Goal: Task Accomplishment & Management: Complete application form

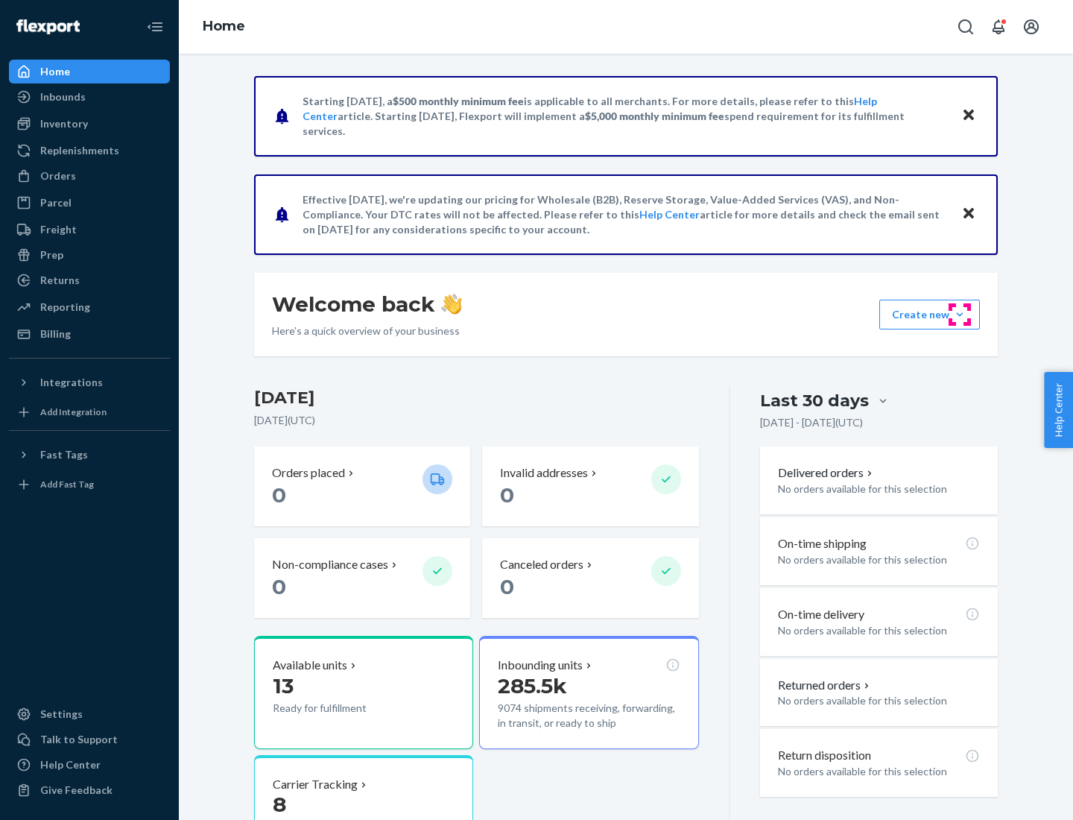
click at [960, 315] on button "Create new Create new inbound Create new order Create new product" at bounding box center [930, 315] width 101 height 30
click at [89, 97] on div "Inbounds" at bounding box center [89, 96] width 158 height 21
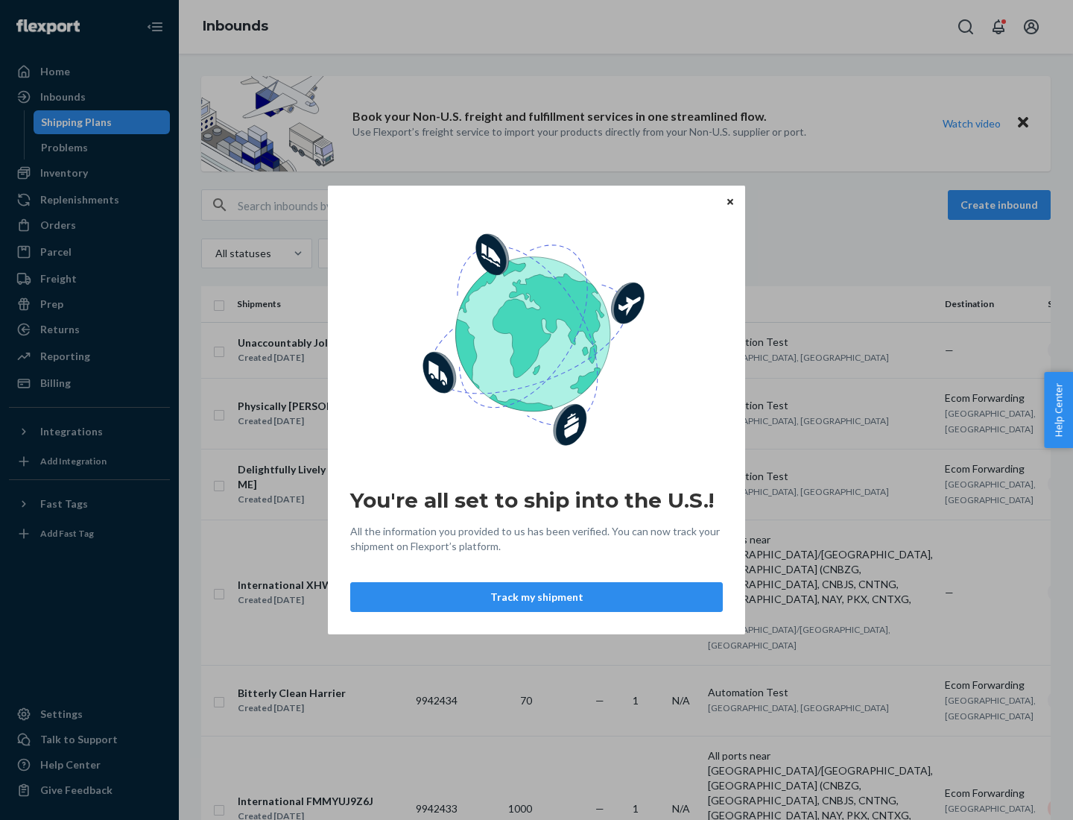
click at [537, 597] on button "Track my shipment" at bounding box center [536, 597] width 373 height 30
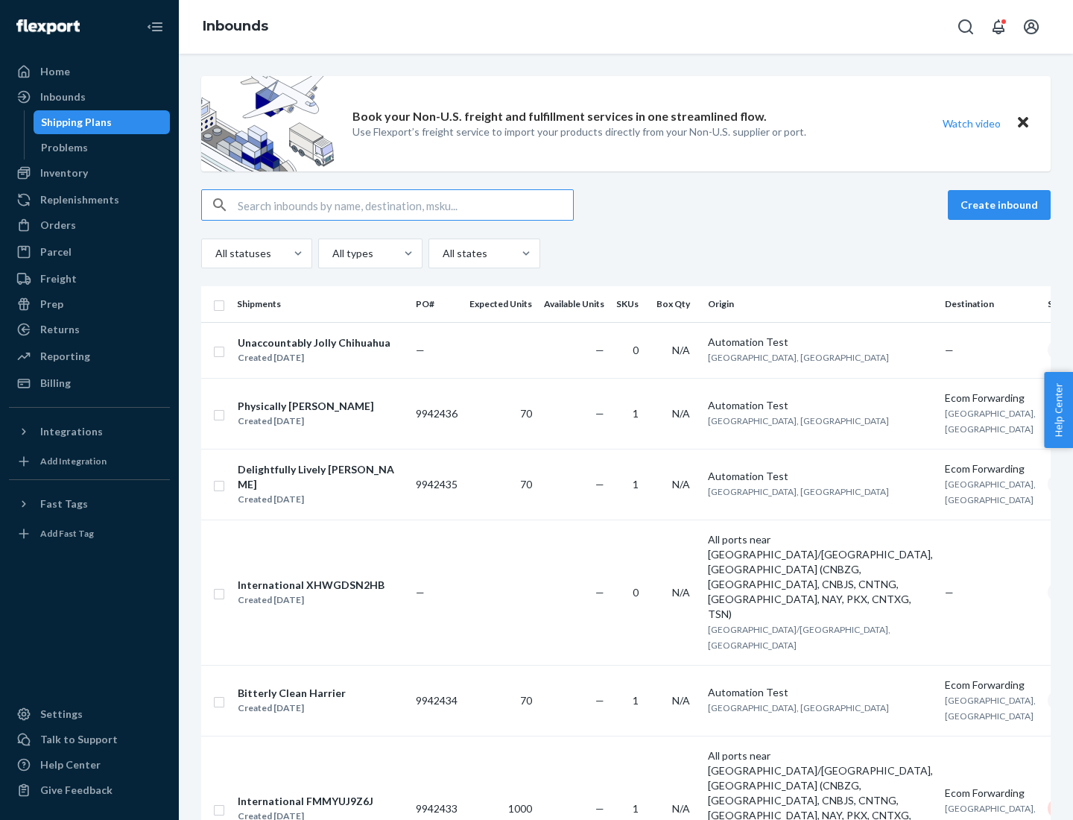
click at [1002, 205] on button "Create inbound" at bounding box center [999, 205] width 103 height 30
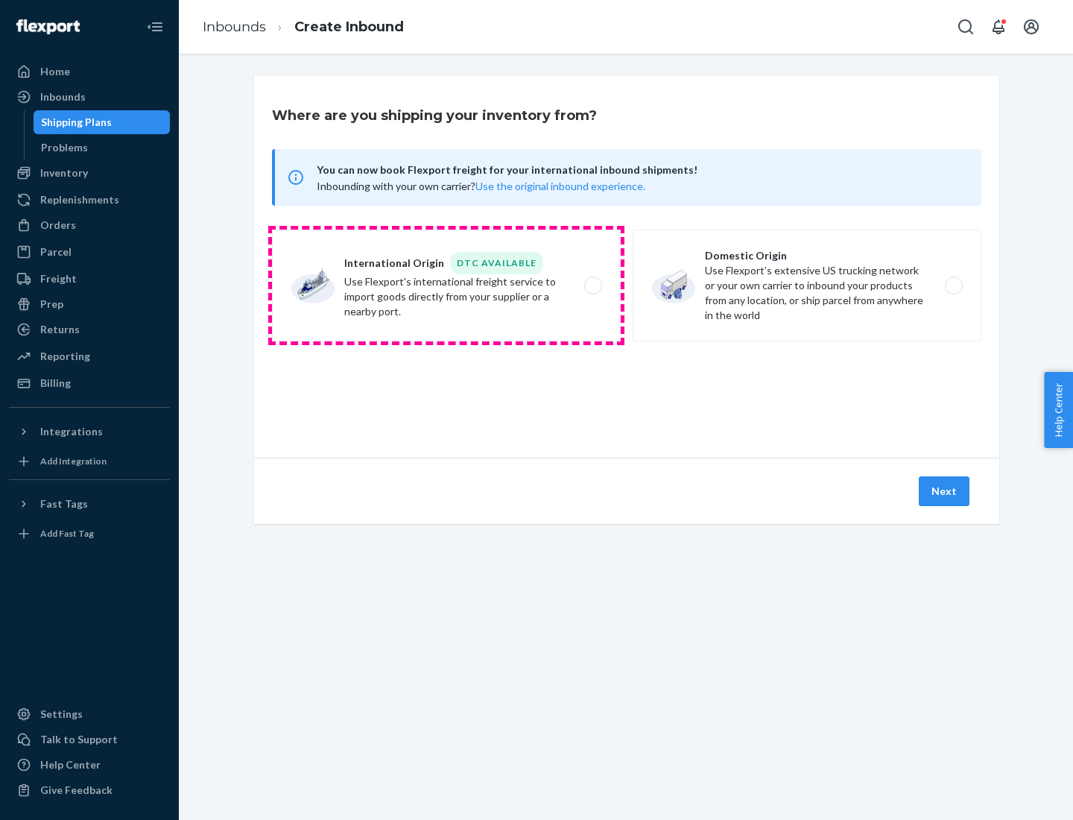
click at [446, 285] on label "International Origin DTC Available Use Flexport's international freight service…" at bounding box center [446, 286] width 349 height 112
click at [593, 285] on input "International Origin DTC Available Use Flexport's international freight service…" at bounding box center [598, 286] width 10 height 10
radio input "true"
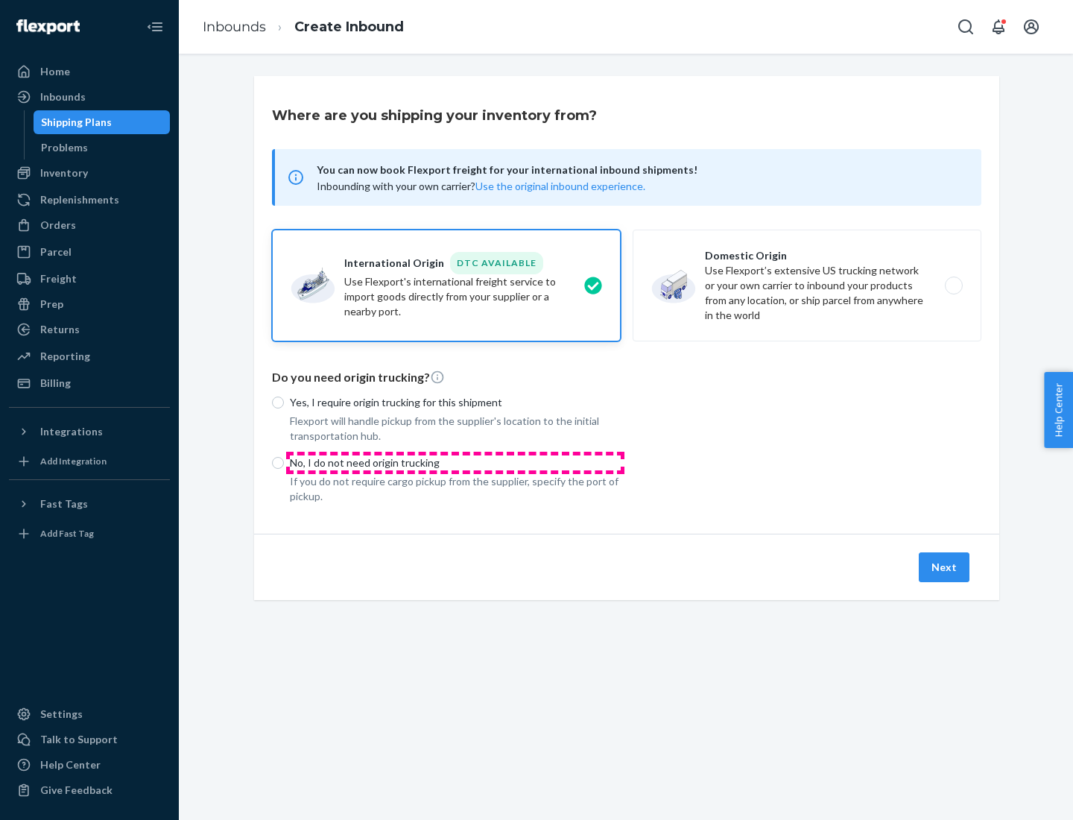
click at [455, 462] on p "No, I do not need origin trucking" at bounding box center [455, 462] width 331 height 15
click at [284, 462] on input "No, I do not need origin trucking" at bounding box center [278, 463] width 12 height 12
radio input "true"
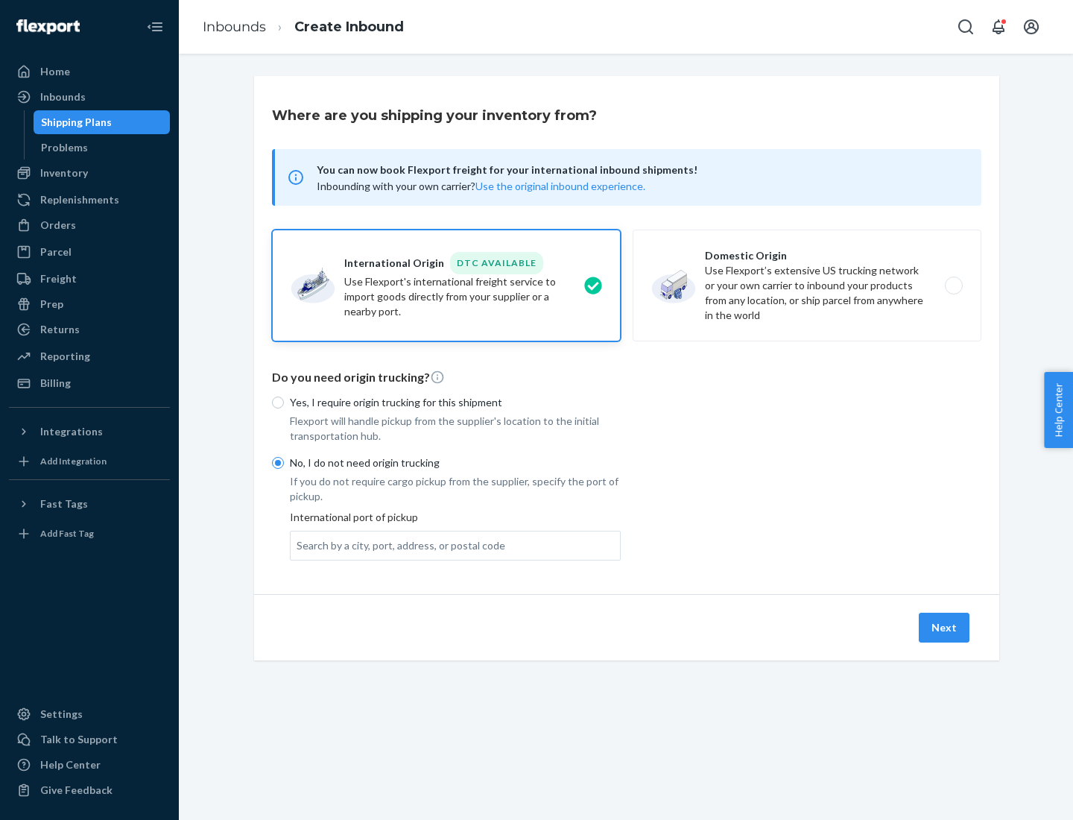
click at [397, 545] on div "Search by a city, port, address, or postal code" at bounding box center [401, 545] width 209 height 15
click at [298, 545] on input "Search by a city, port, address, or postal code" at bounding box center [297, 545] width 1 height 15
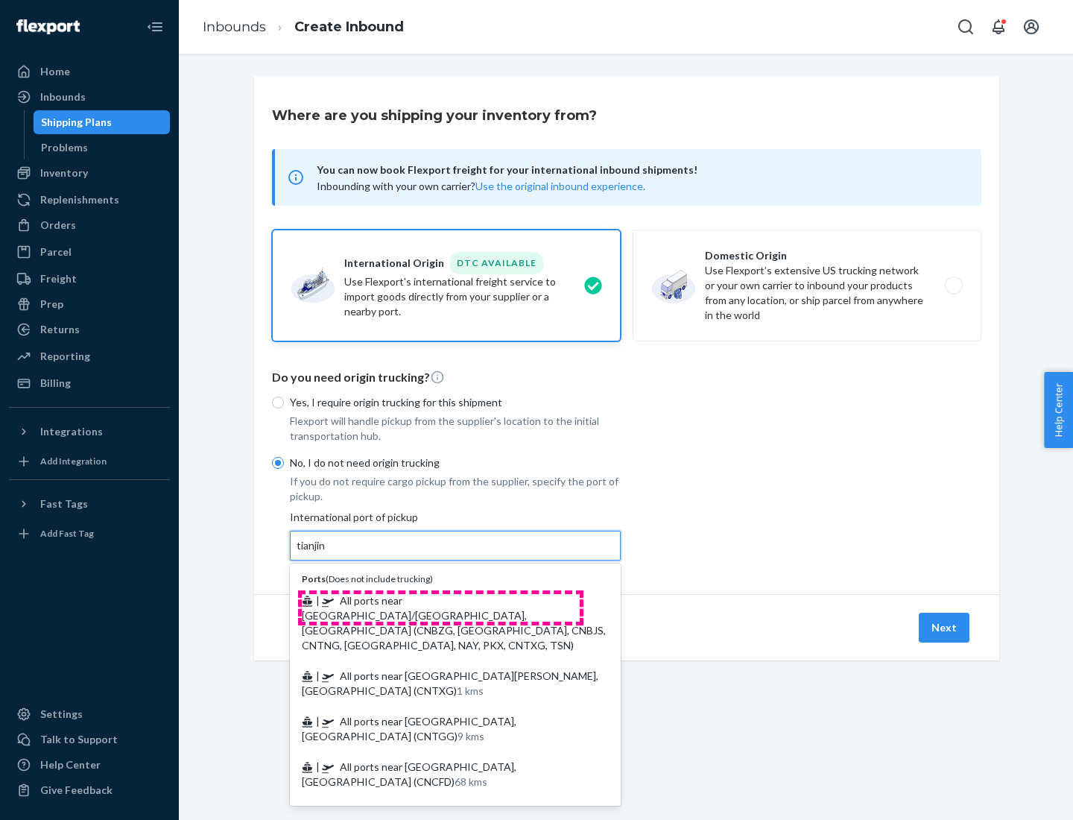
click at [441, 600] on span "| All ports near [GEOGRAPHIC_DATA]/[GEOGRAPHIC_DATA], [GEOGRAPHIC_DATA] (CNBZG,…" at bounding box center [454, 622] width 304 height 57
click at [327, 553] on input "tianjin" at bounding box center [312, 545] width 31 height 15
type input "All ports near [GEOGRAPHIC_DATA]/[GEOGRAPHIC_DATA], [GEOGRAPHIC_DATA] (CNBZG, […"
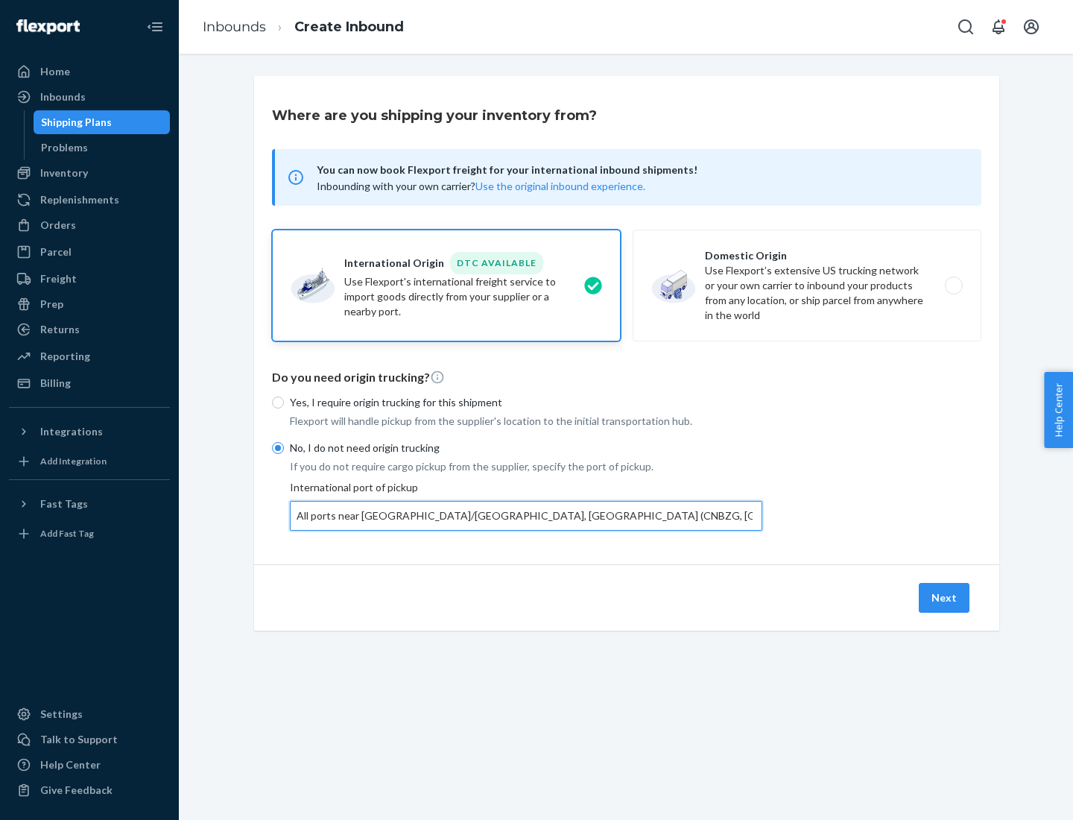
click at [945, 597] on button "Next" at bounding box center [944, 598] width 51 height 30
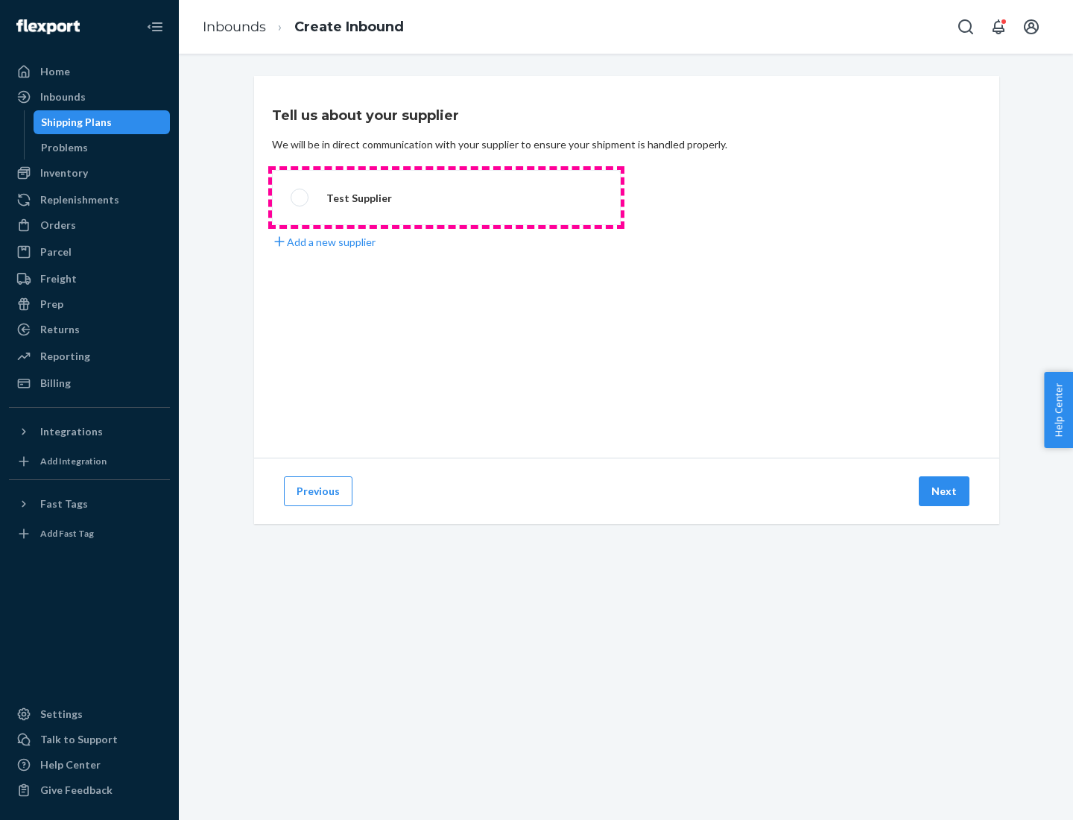
click at [446, 198] on label "Test Supplier" at bounding box center [446, 197] width 349 height 55
click at [300, 198] on input "Test Supplier" at bounding box center [296, 198] width 10 height 10
radio input "true"
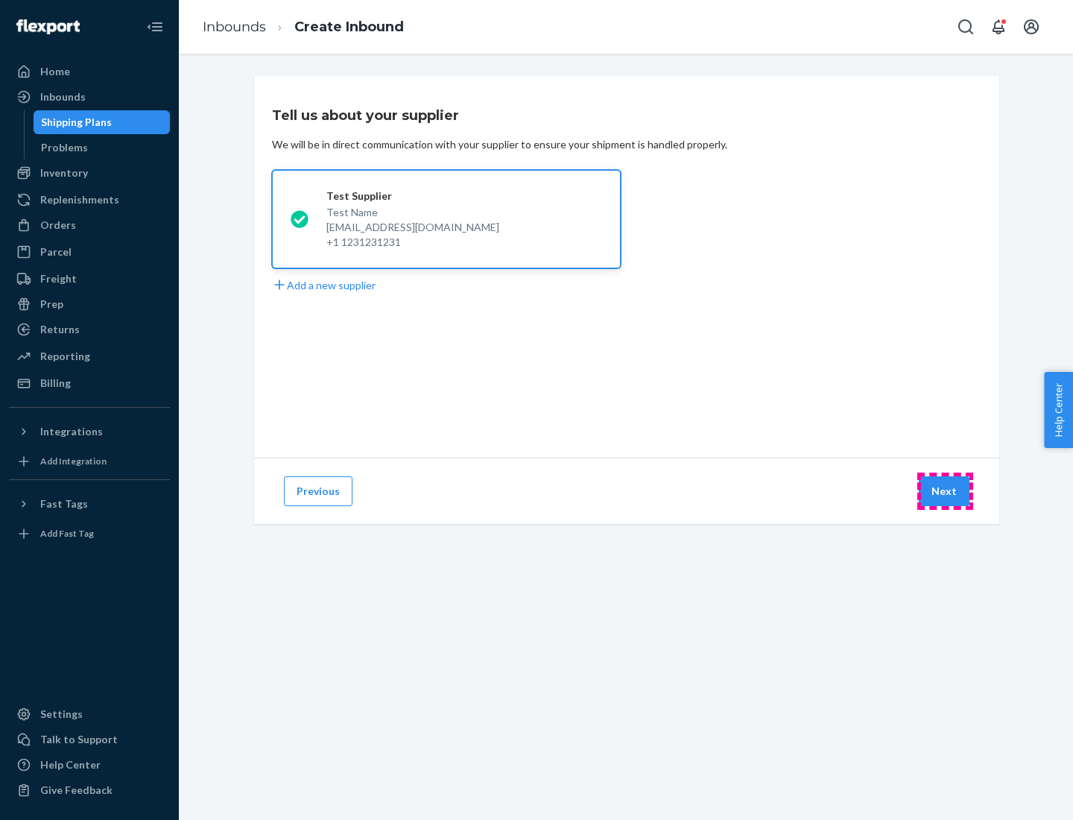
click at [945, 491] on button "Next" at bounding box center [944, 491] width 51 height 30
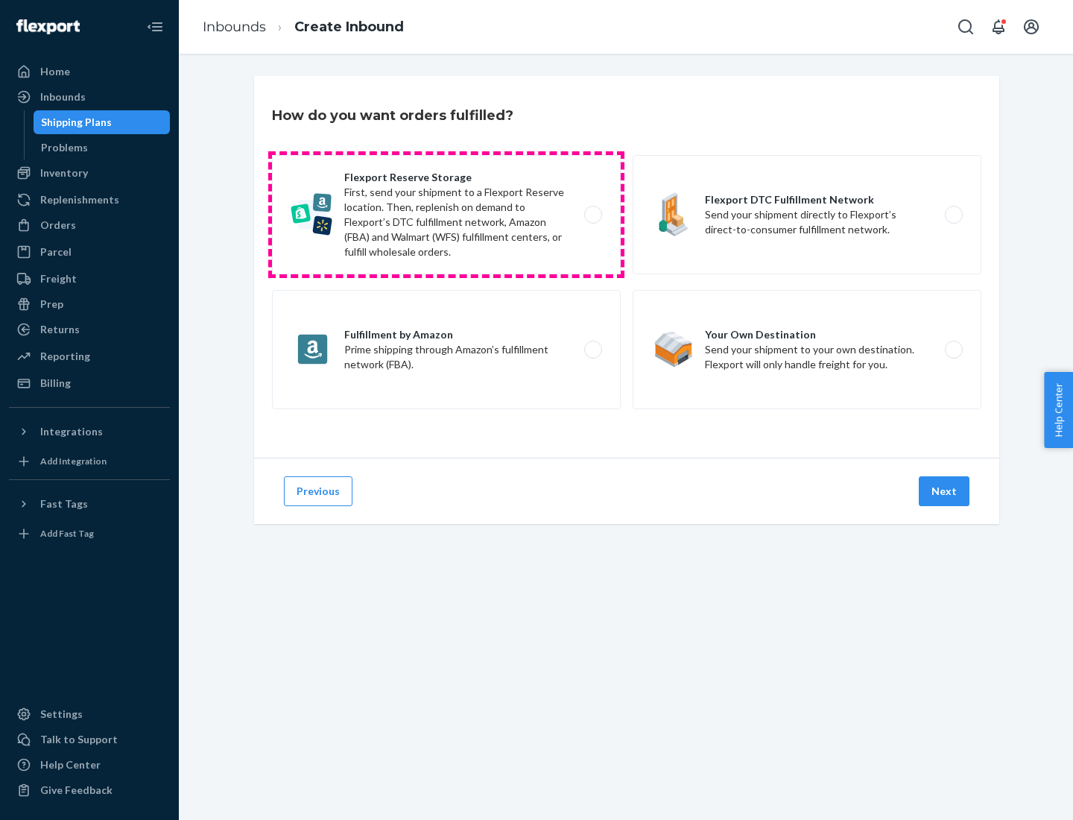
click at [446, 215] on label "Flexport Reserve Storage First, send your shipment to a Flexport Reserve locati…" at bounding box center [446, 214] width 349 height 119
click at [593, 215] on input "Flexport Reserve Storage First, send your shipment to a Flexport Reserve locati…" at bounding box center [598, 215] width 10 height 10
radio input "true"
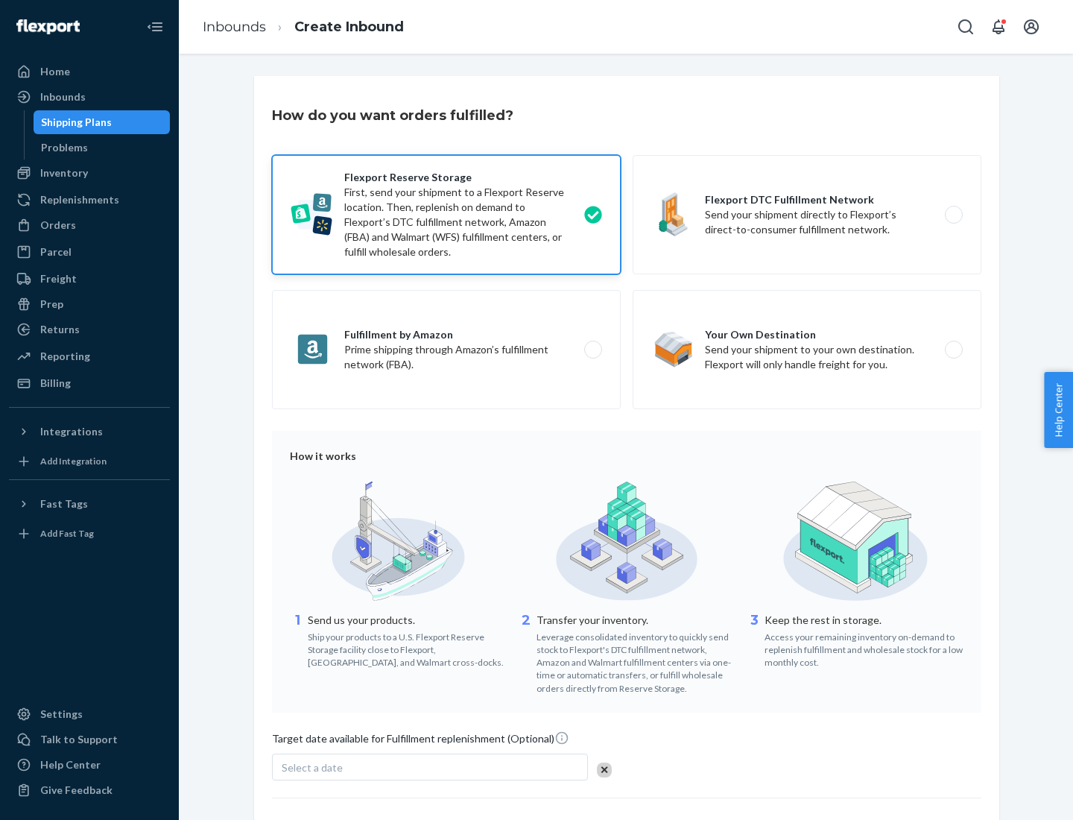
scroll to position [122, 0]
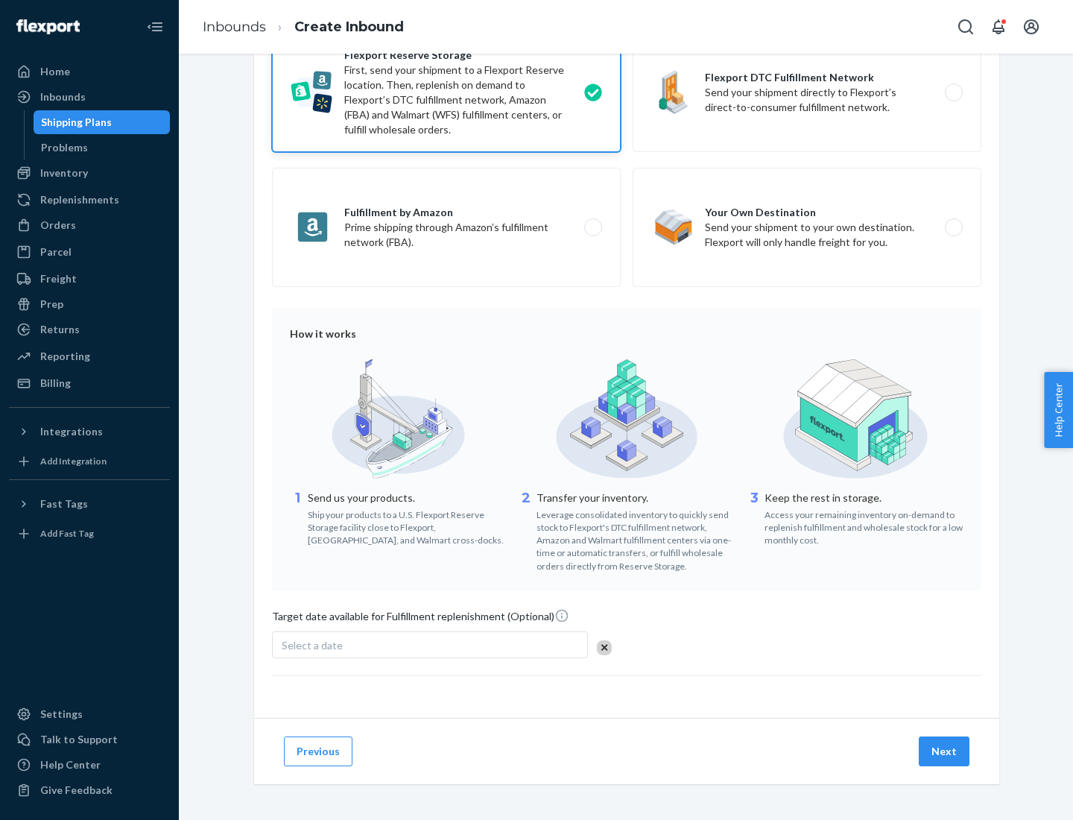
click at [945, 751] on button "Next" at bounding box center [944, 751] width 51 height 30
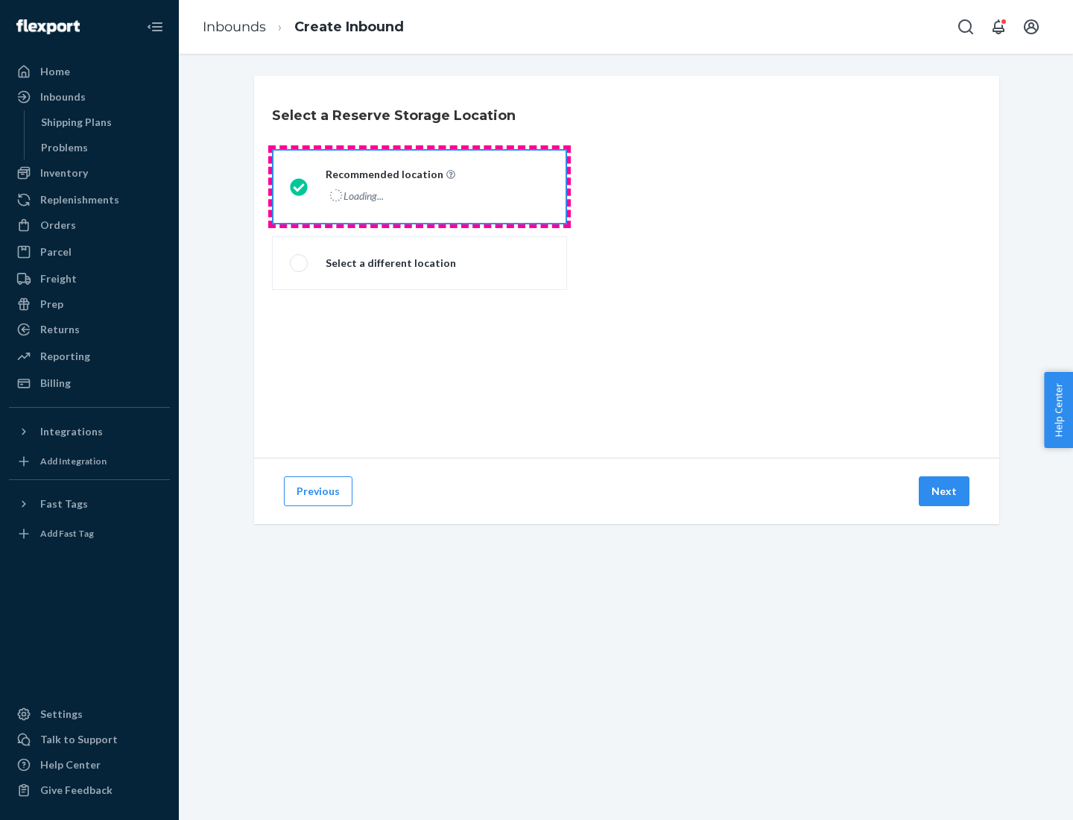
click at [420, 186] on div "Loading..." at bounding box center [389, 196] width 127 height 22
click at [300, 186] on input "Recommended location Loading..." at bounding box center [295, 187] width 10 height 10
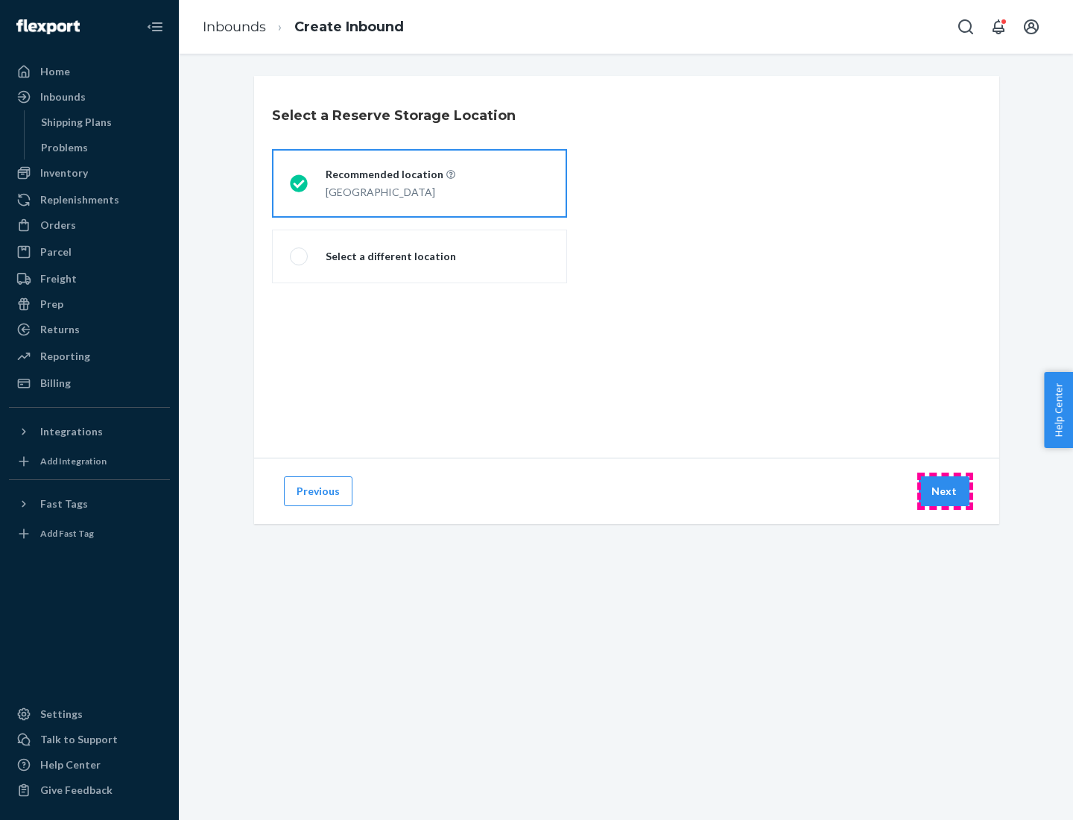
click at [945, 491] on button "Next" at bounding box center [944, 491] width 51 height 30
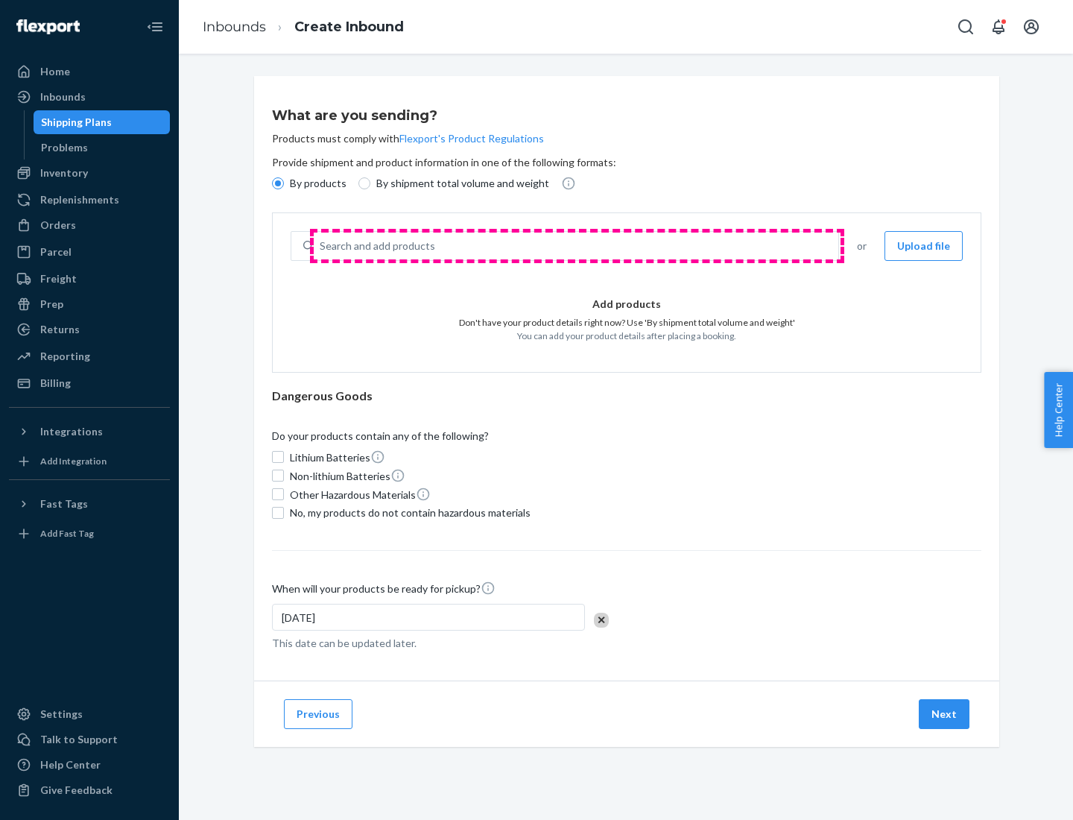
click at [577, 246] on div "Search and add products" at bounding box center [576, 246] width 525 height 27
click at [321, 246] on input "Search and add products" at bounding box center [320, 246] width 1 height 15
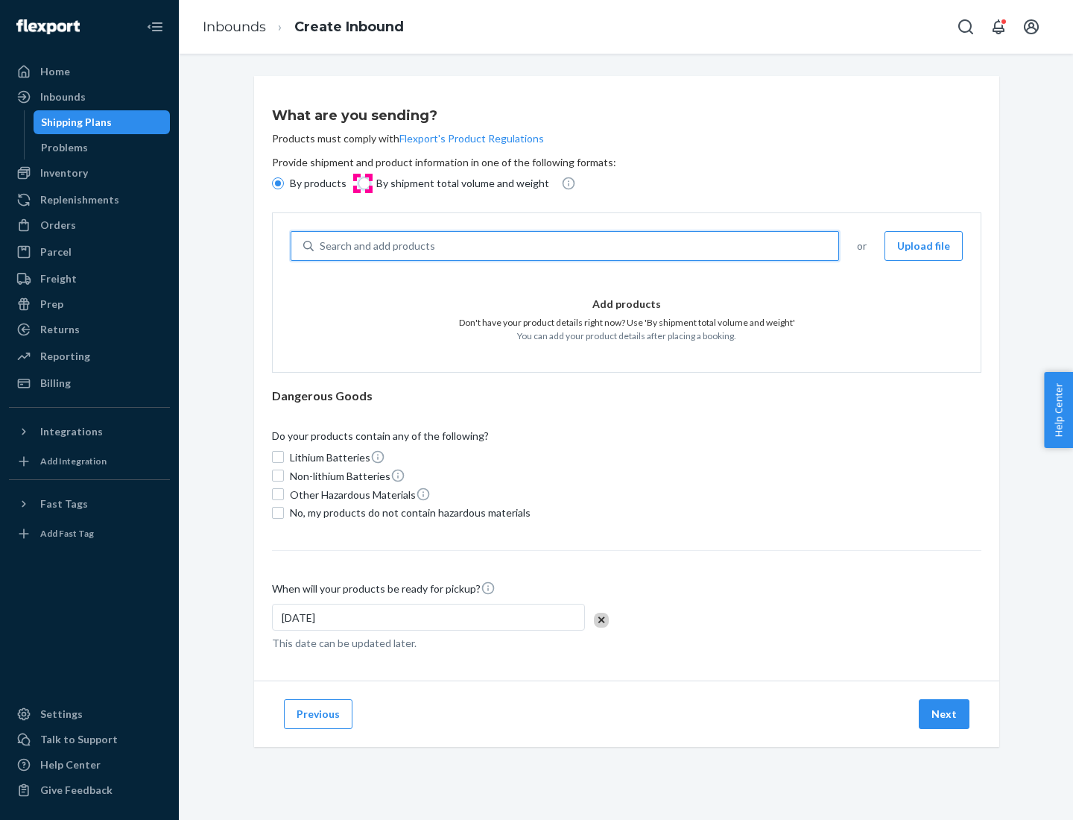
click at [362, 183] on input "By shipment total volume and weight" at bounding box center [365, 183] width 12 height 12
radio input "true"
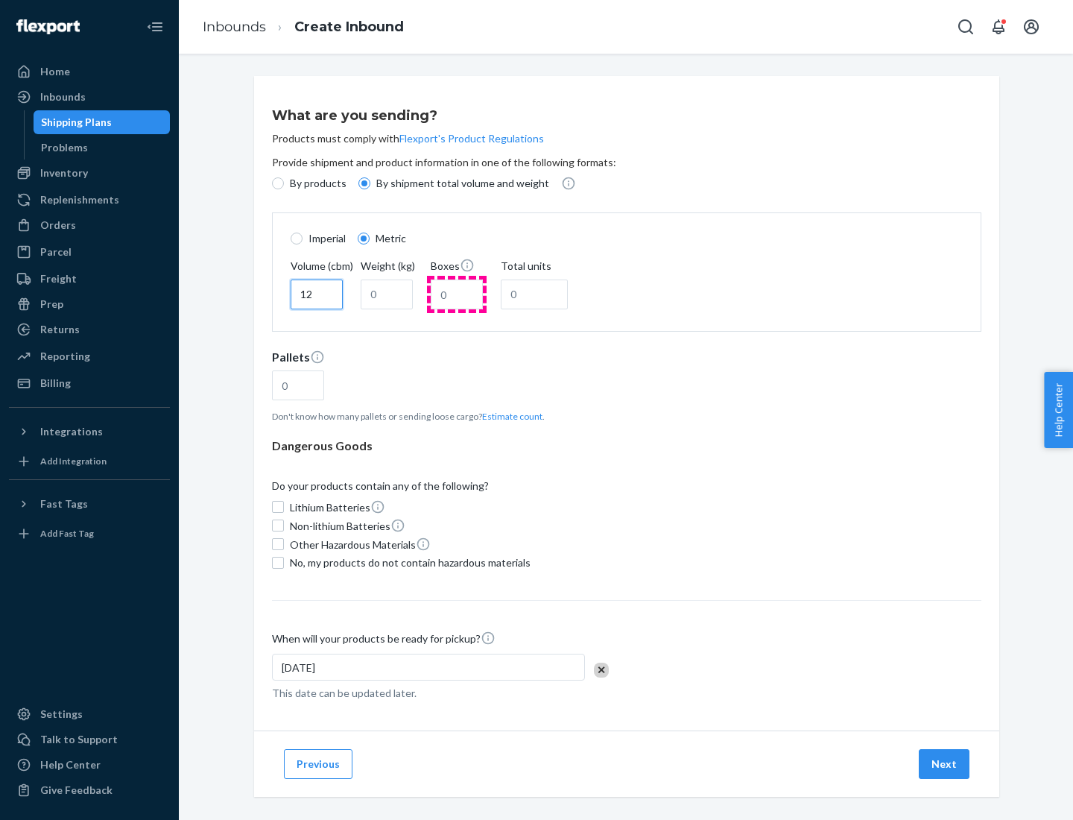
type input "12"
type input "22"
type input "222"
type input "121"
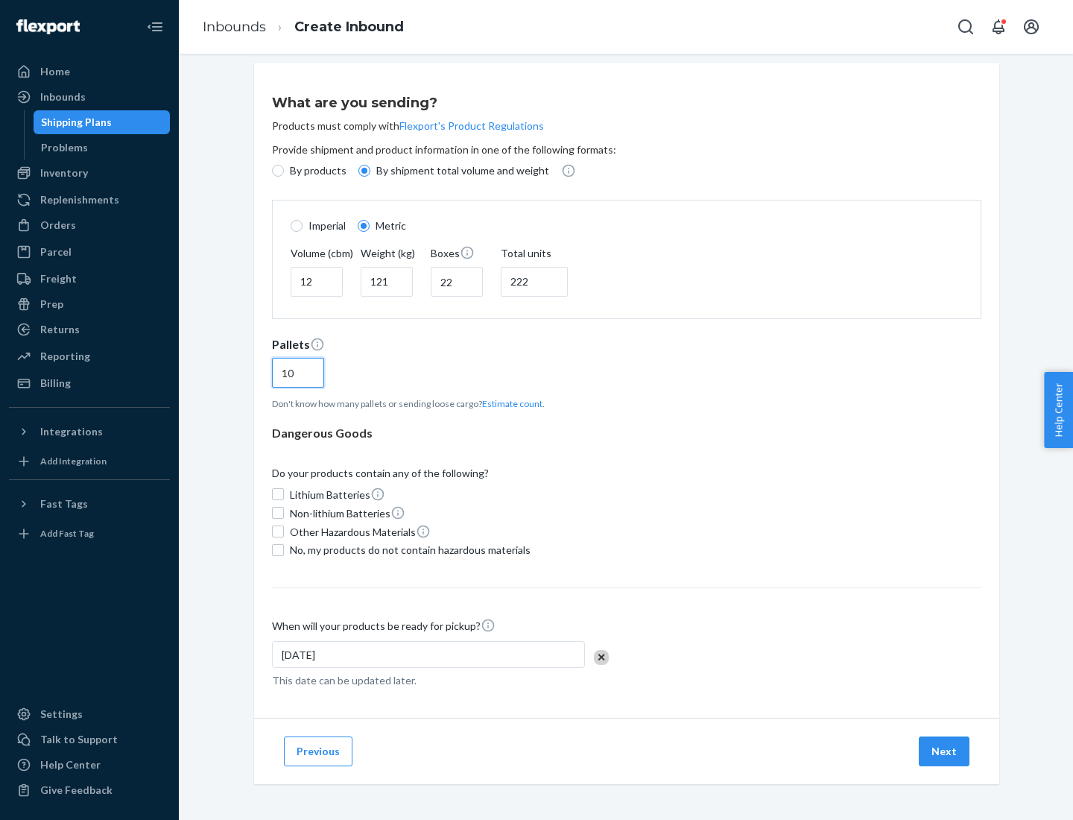
type input "10"
click at [408, 549] on span "No, my products do not contain hazardous materials" at bounding box center [410, 550] width 241 height 15
click at [284, 549] on input "No, my products do not contain hazardous materials" at bounding box center [278, 550] width 12 height 12
checkbox input "true"
click at [945, 751] on button "Next" at bounding box center [944, 751] width 51 height 30
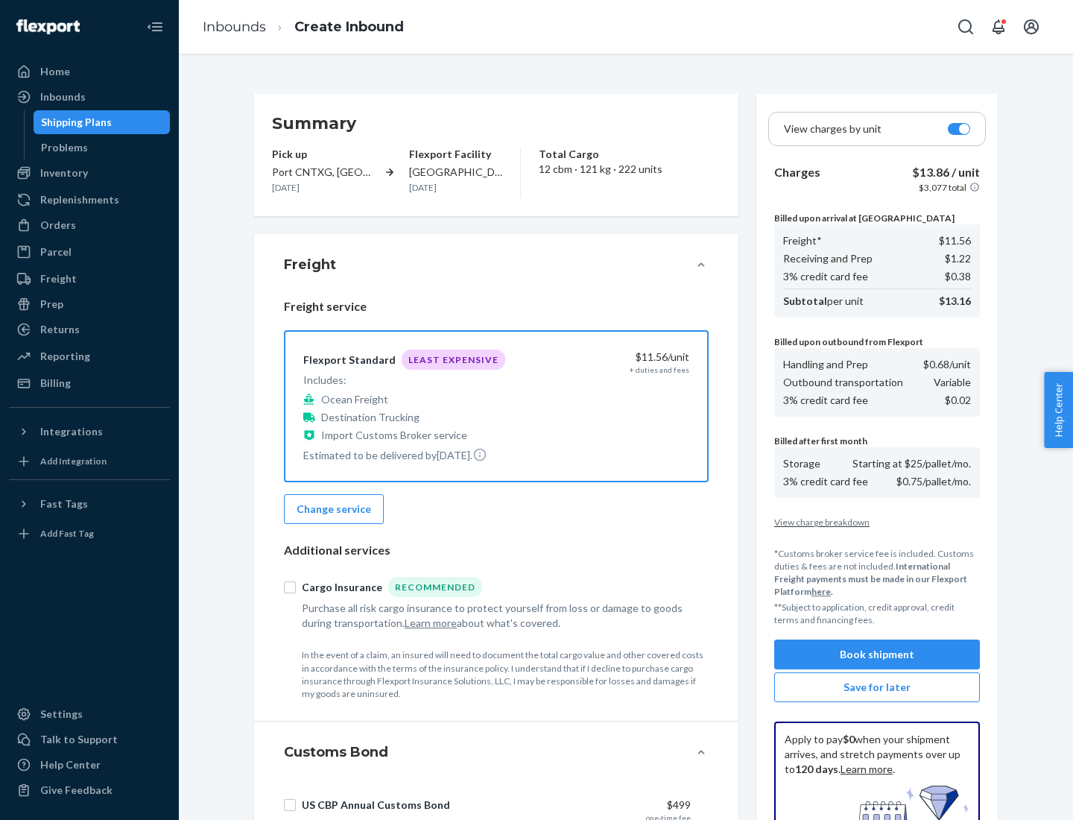
scroll to position [218, 0]
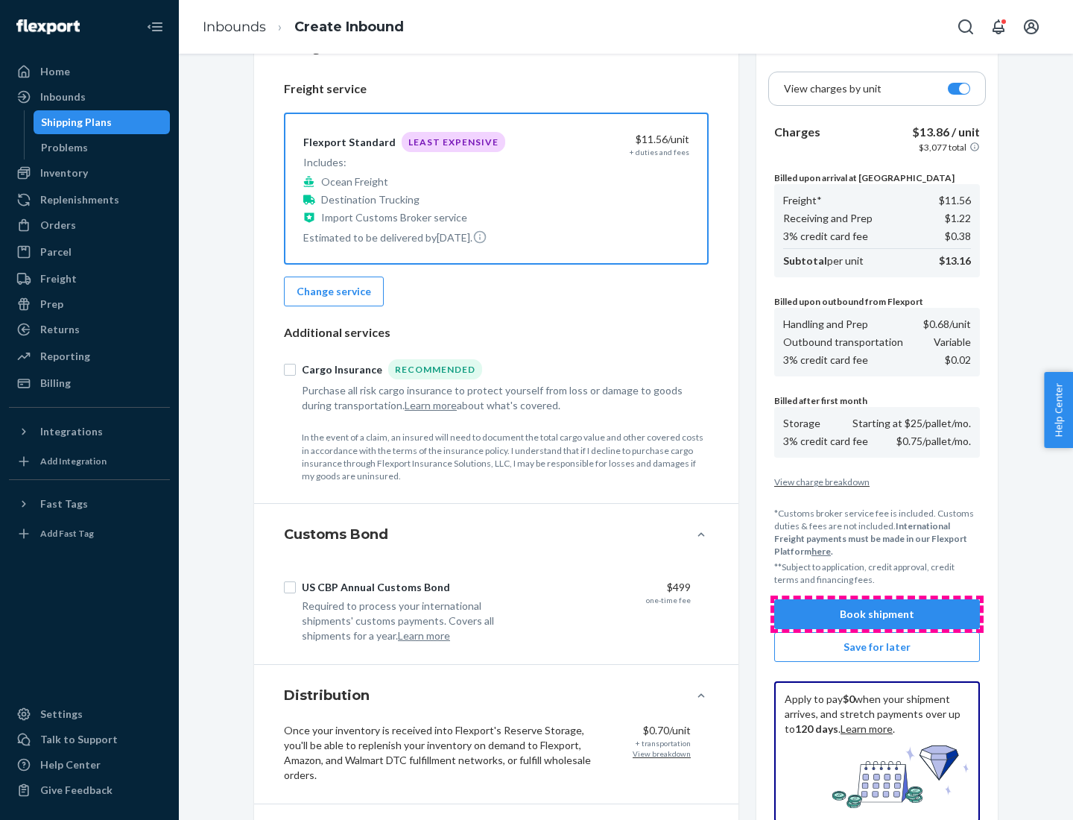
click at [877, 614] on button "Book shipment" at bounding box center [877, 614] width 206 height 30
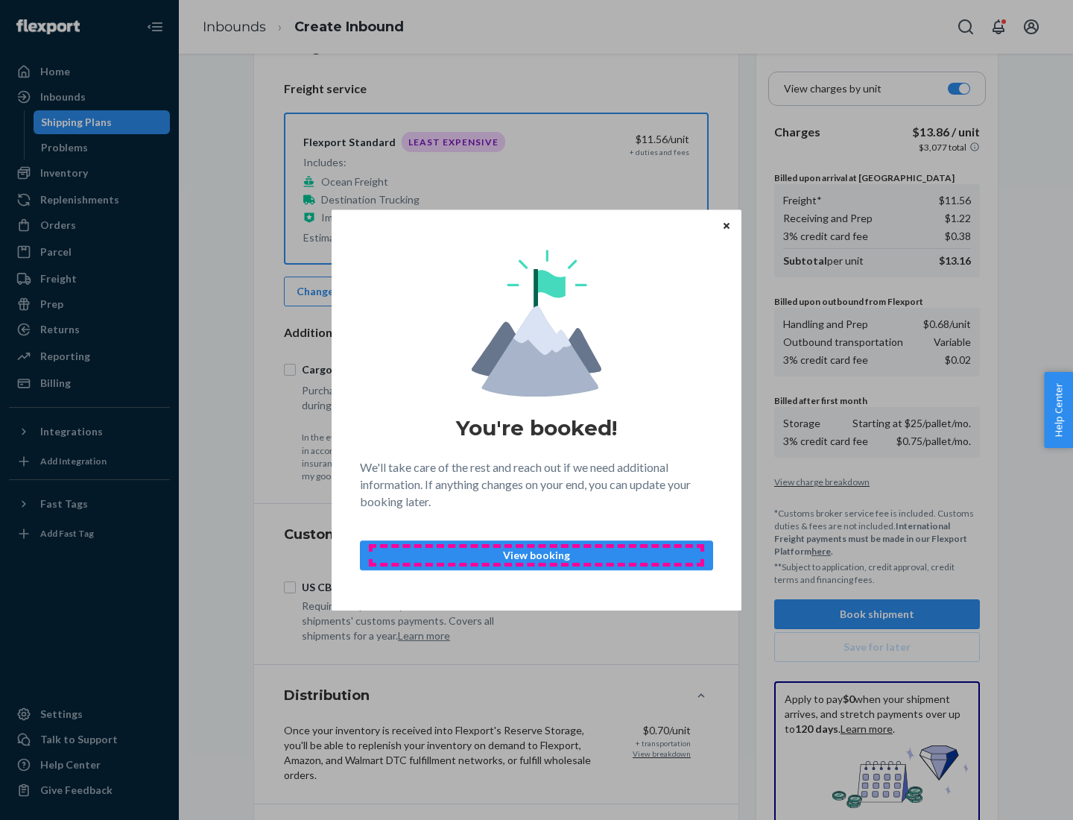
click at [537, 555] on p "View booking" at bounding box center [537, 555] width 328 height 15
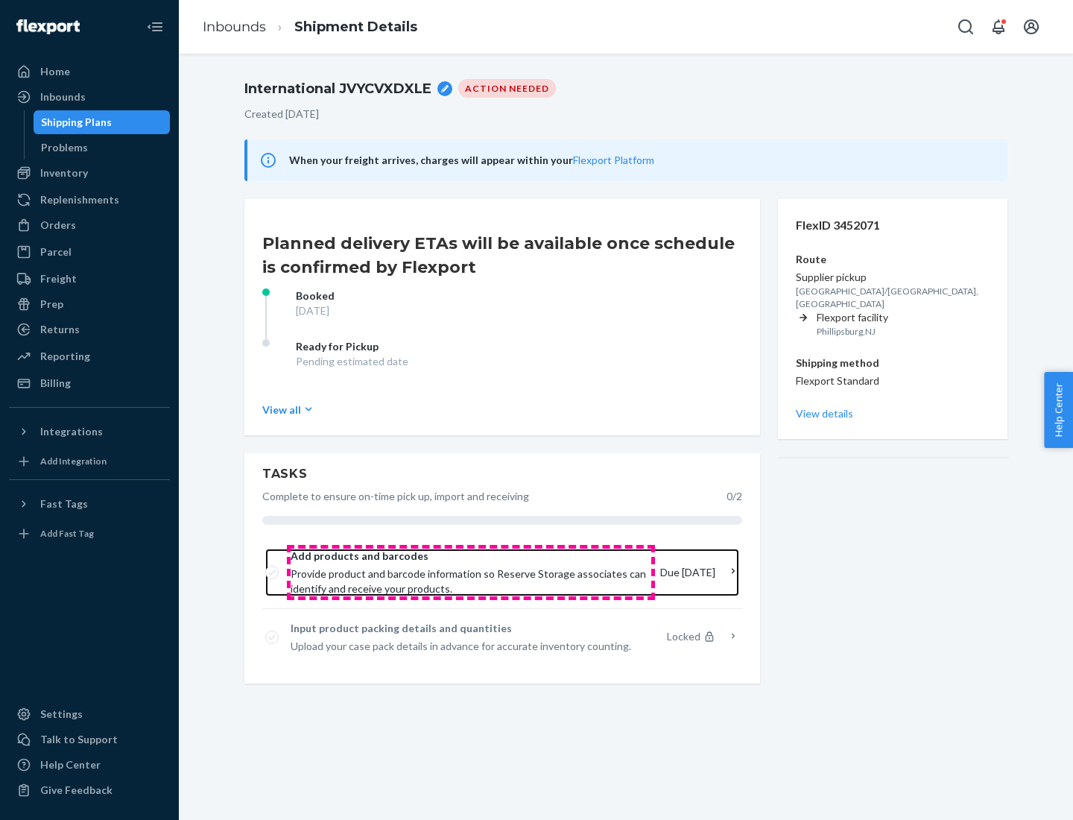
click at [471, 572] on span "Provide product and barcode information so Reserve Storage associates can ident…" at bounding box center [470, 581] width 358 height 30
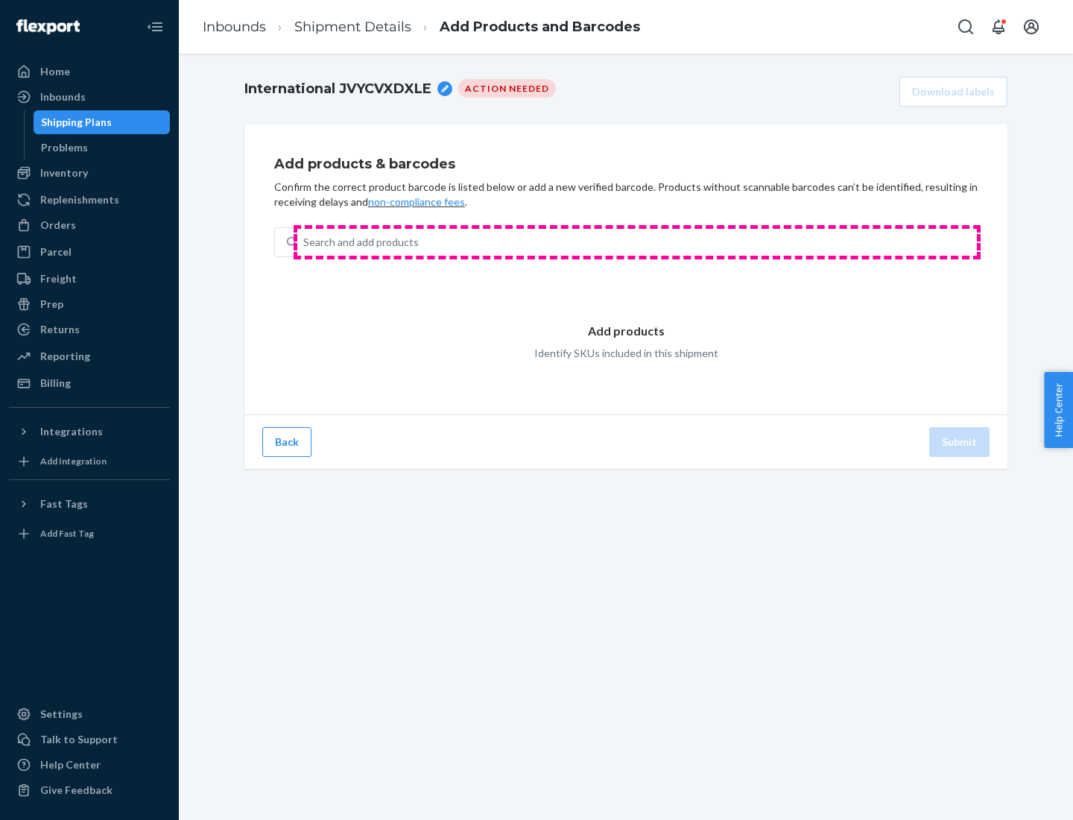
click at [637, 242] on div "Search and add products" at bounding box center [637, 242] width 680 height 27
click at [305, 242] on input "Search and add products" at bounding box center [303, 242] width 1 height 15
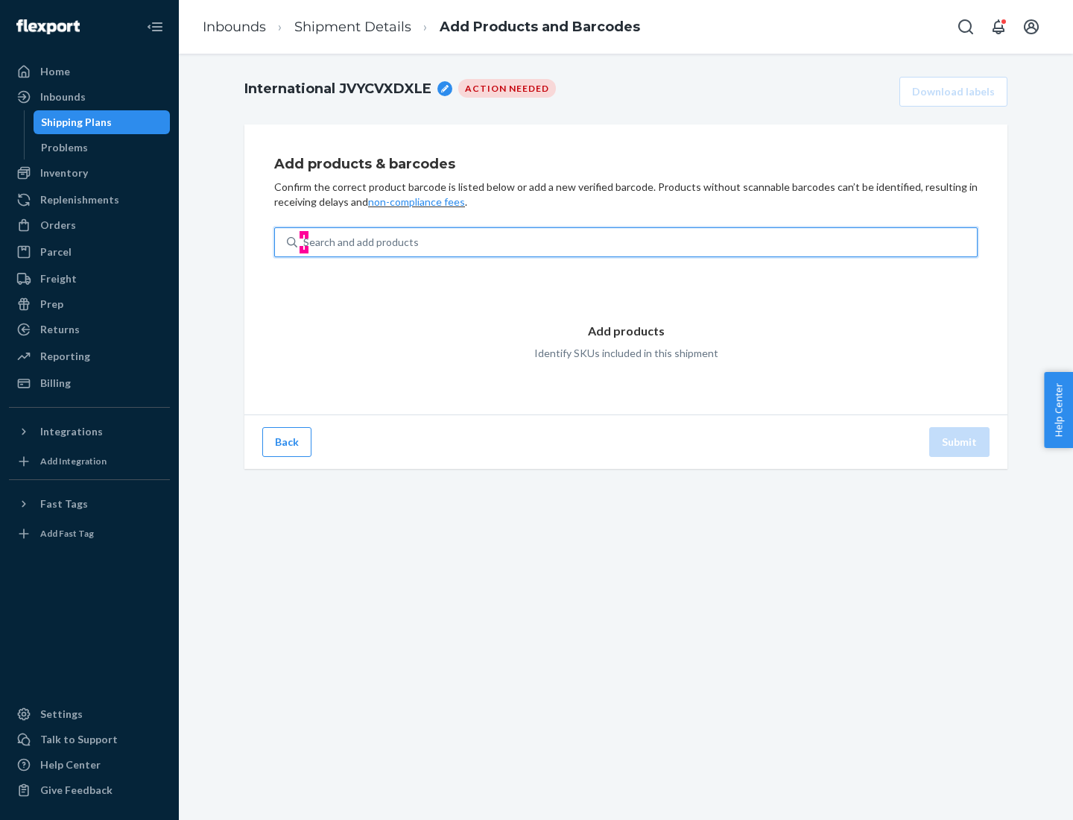
type input "test"
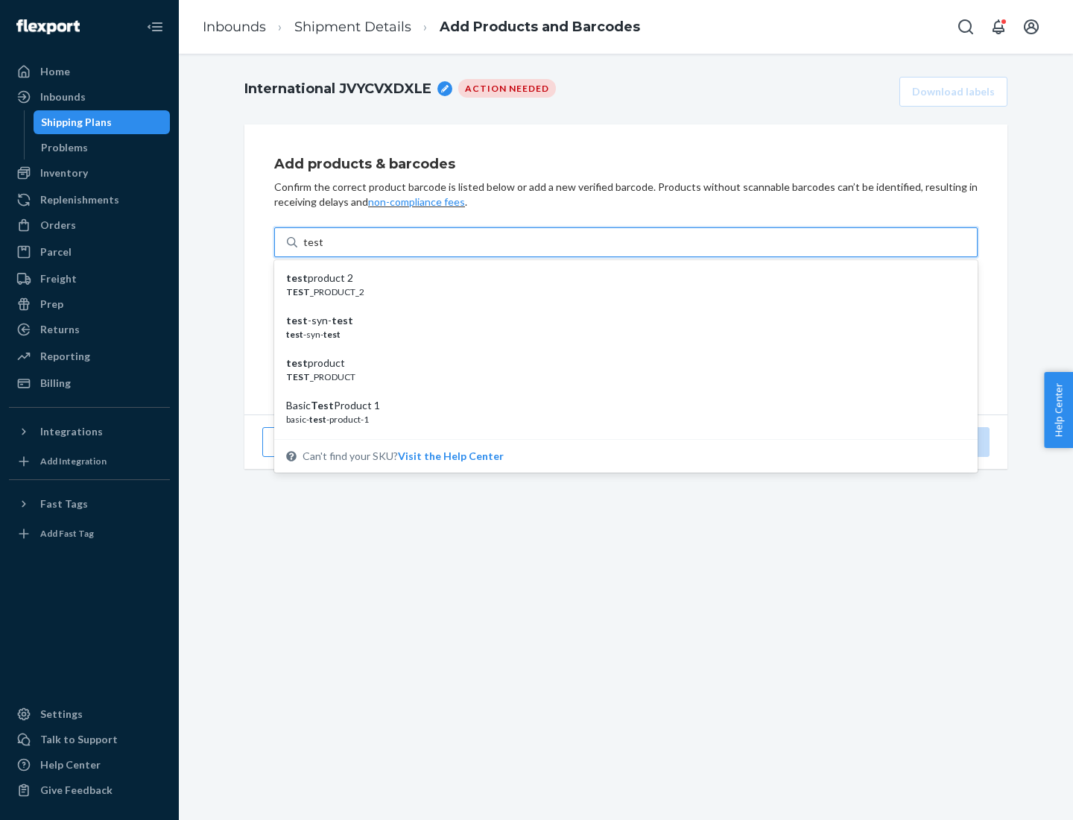
scroll to position [56, 0]
click at [620, 350] on div "Basic Test Product 1" at bounding box center [620, 349] width 668 height 15
click at [323, 250] on input "test" at bounding box center [312, 242] width 19 height 15
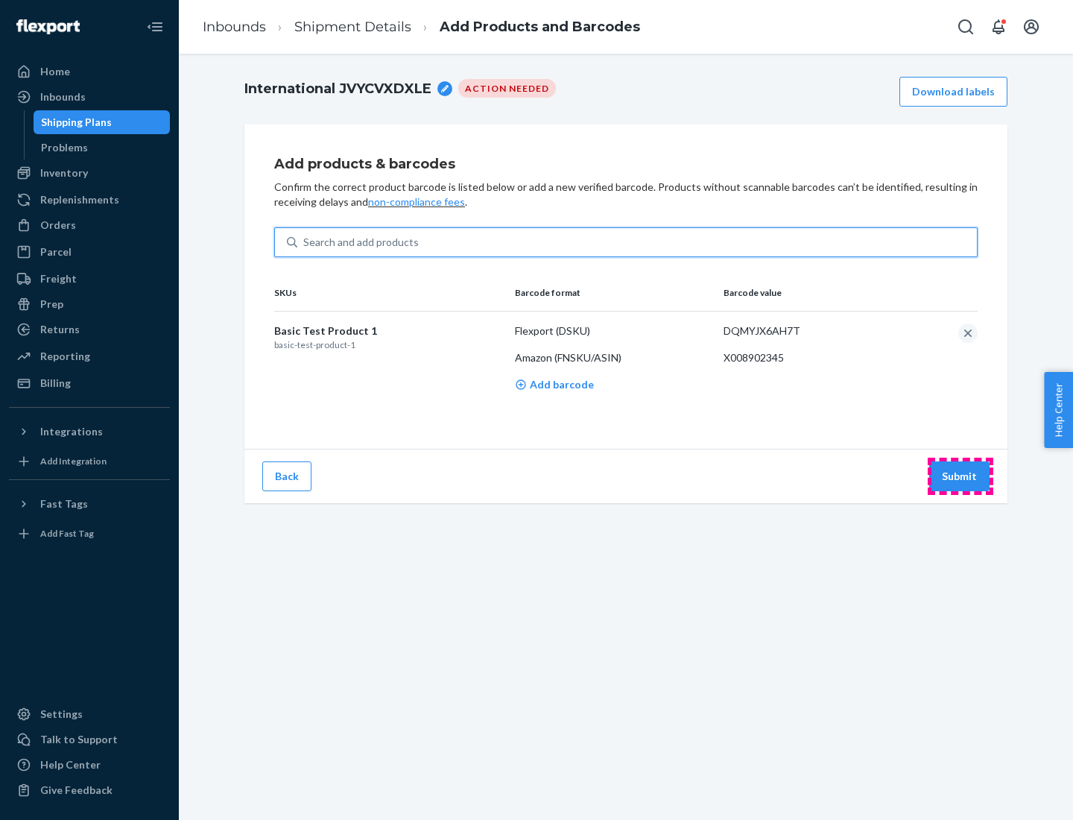
click at [960, 476] on button "Submit" at bounding box center [959, 476] width 60 height 30
